Goal: Task Accomplishment & Management: Manage account settings

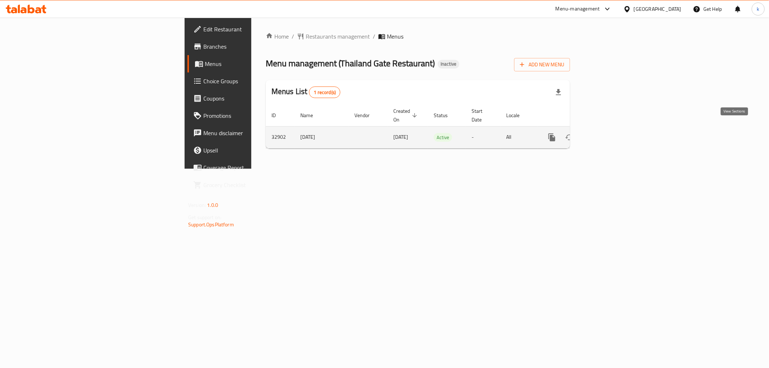
click at [608, 133] on icon "enhanced table" at bounding box center [604, 137] width 9 height 9
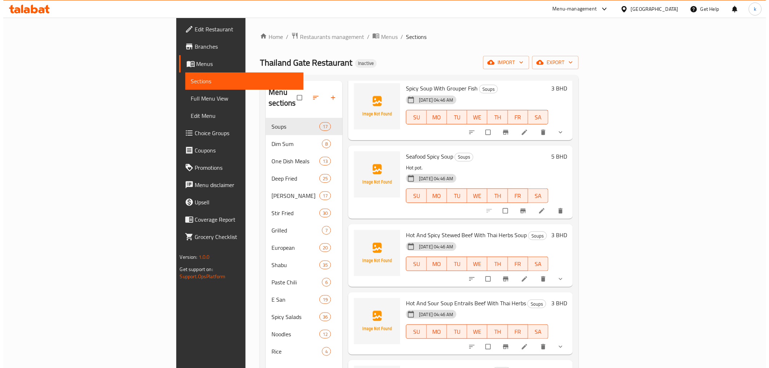
scroll to position [360, 0]
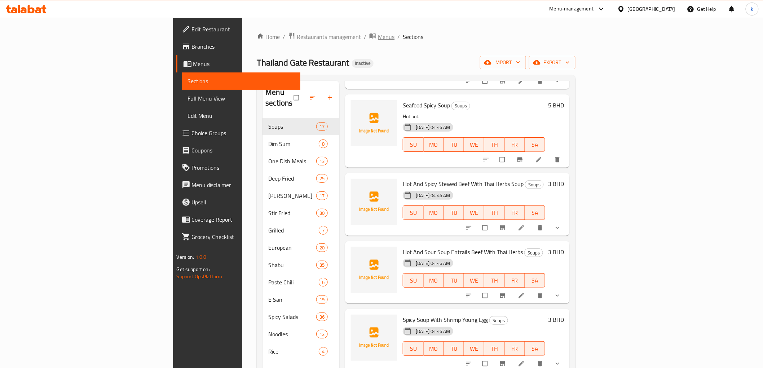
click at [378, 35] on span "Menus" at bounding box center [386, 36] width 17 height 9
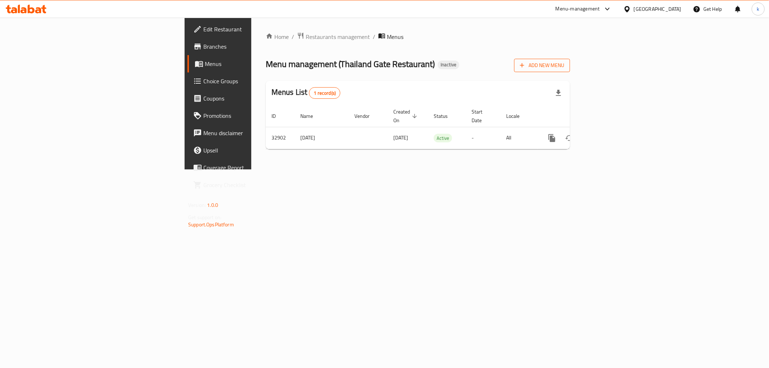
click at [564, 63] on span "Add New Menu" at bounding box center [542, 65] width 44 height 9
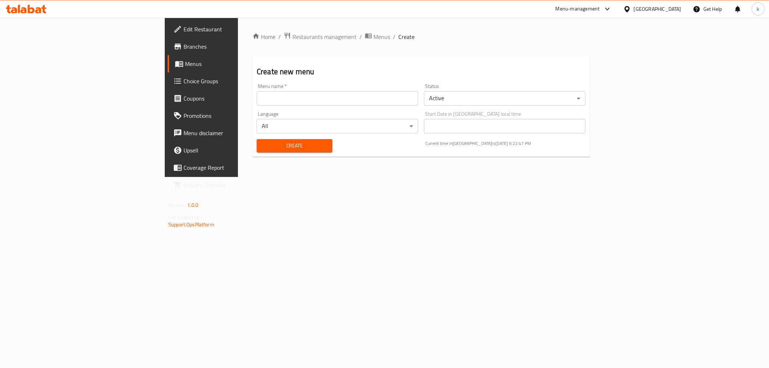
click at [262, 100] on input "text" at bounding box center [338, 98] width 162 height 14
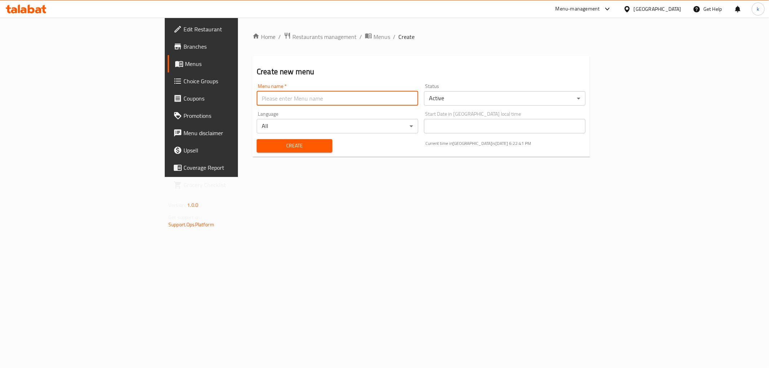
type input "kawthar"
